Goal: Transaction & Acquisition: Subscribe to service/newsletter

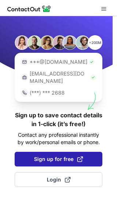
click at [58, 155] on span "Sign up for free" at bounding box center [58, 158] width 49 height 7
click at [51, 155] on span "Sign up for free" at bounding box center [58, 158] width 49 height 7
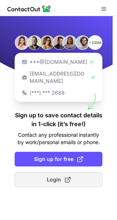
click at [73, 174] on button "Login" at bounding box center [59, 179] width 88 height 15
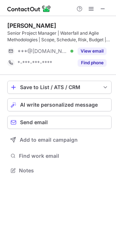
scroll to position [166, 116]
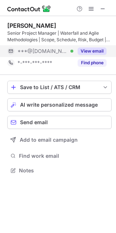
click at [60, 49] on div "***@yahoo.com Verified" at bounding box center [46, 51] width 56 height 7
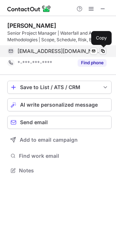
click at [101, 52] on span at bounding box center [103, 51] width 6 height 6
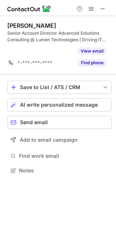
scroll to position [154, 116]
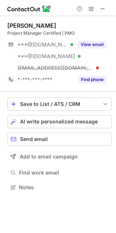
scroll to position [183, 116]
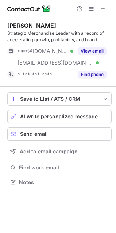
scroll to position [177, 116]
click at [40, 44] on div "Callie Storz Strategic Merchandise Leader with a record of accelerating growth,…" at bounding box center [59, 51] width 105 height 59
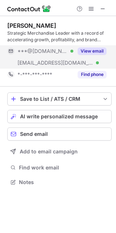
click at [45, 51] on span "***@[DOMAIN_NAME]" at bounding box center [43, 51] width 51 height 7
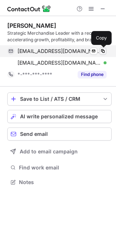
click at [102, 52] on span at bounding box center [103, 51] width 6 height 6
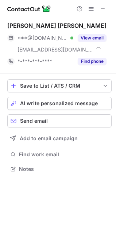
scroll to position [164, 116]
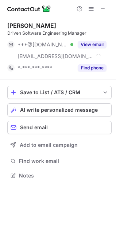
scroll to position [171, 116]
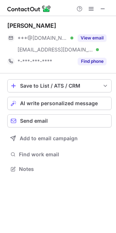
scroll to position [164, 116]
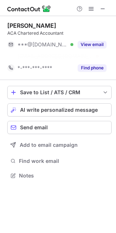
scroll to position [159, 116]
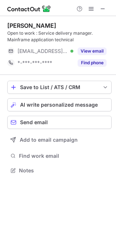
scroll to position [166, 116]
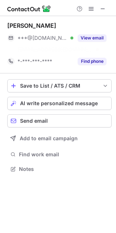
scroll to position [153, 116]
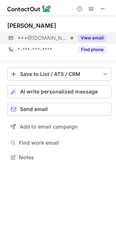
click at [45, 39] on span "***@[DOMAIN_NAME]" at bounding box center [43, 38] width 51 height 7
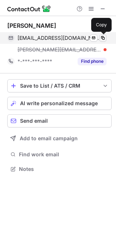
click at [105, 38] on span at bounding box center [103, 38] width 6 height 6
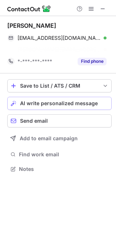
scroll to position [153, 116]
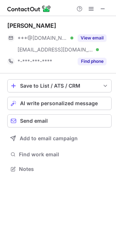
scroll to position [164, 116]
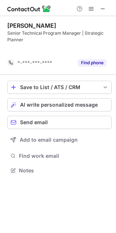
scroll to position [154, 116]
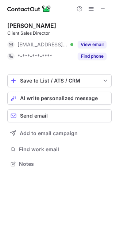
scroll to position [159, 116]
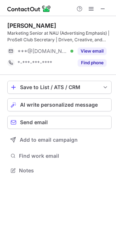
scroll to position [166, 116]
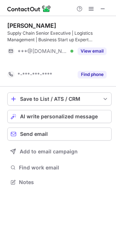
scroll to position [166, 116]
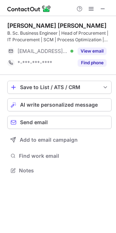
scroll to position [166, 116]
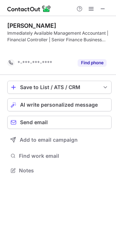
scroll to position [154, 116]
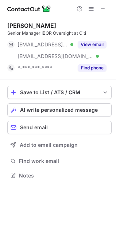
scroll to position [171, 116]
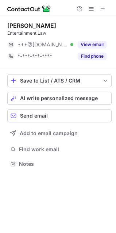
scroll to position [159, 116]
